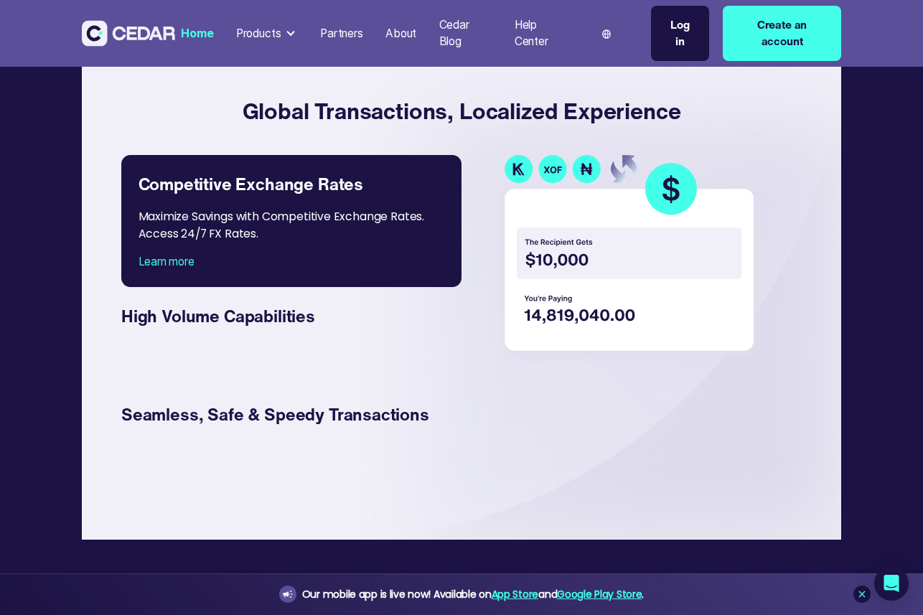
scroll to position [2235, 0]
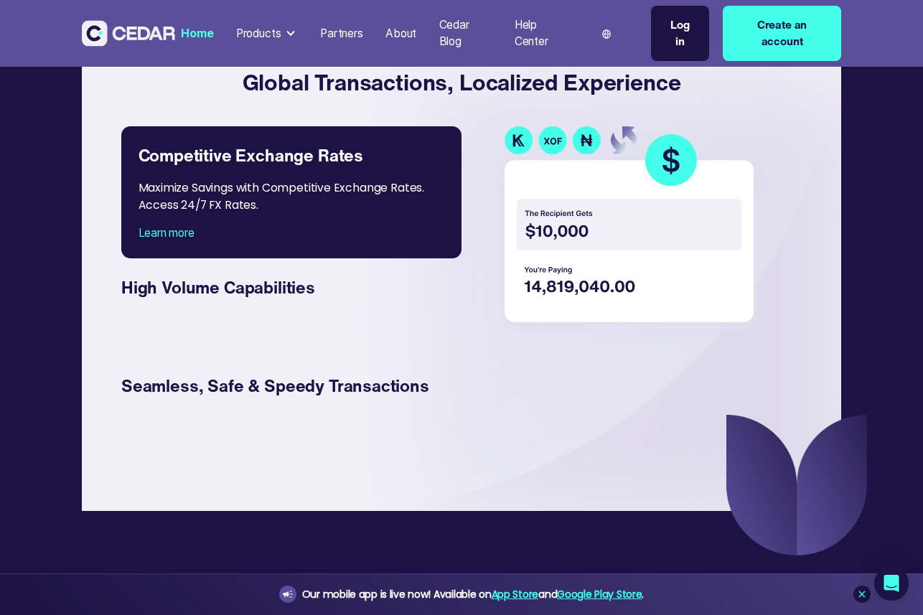
click at [288, 33] on div at bounding box center [290, 33] width 11 height 11
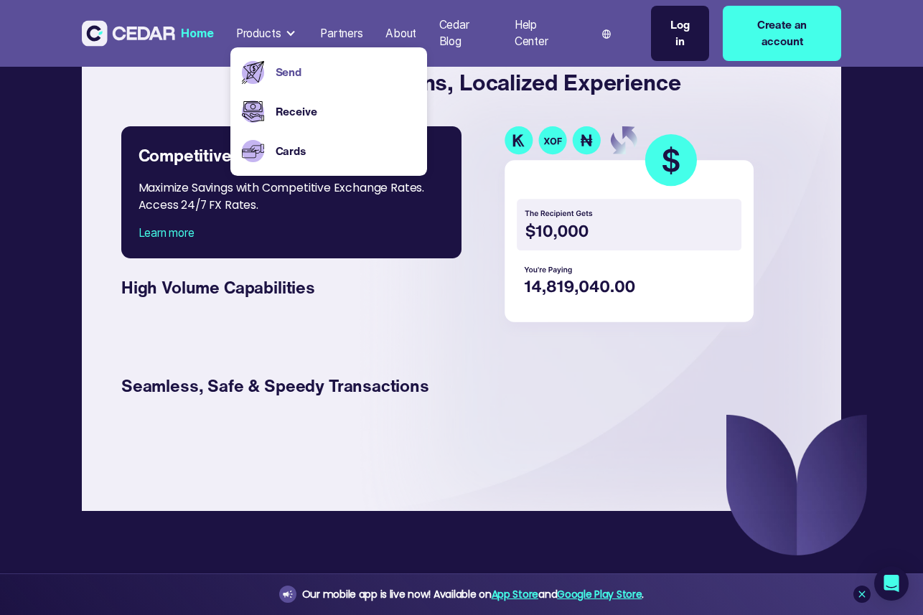
click at [283, 71] on link "Send" at bounding box center [346, 72] width 141 height 17
